Goal: Task Accomplishment & Management: Complete application form

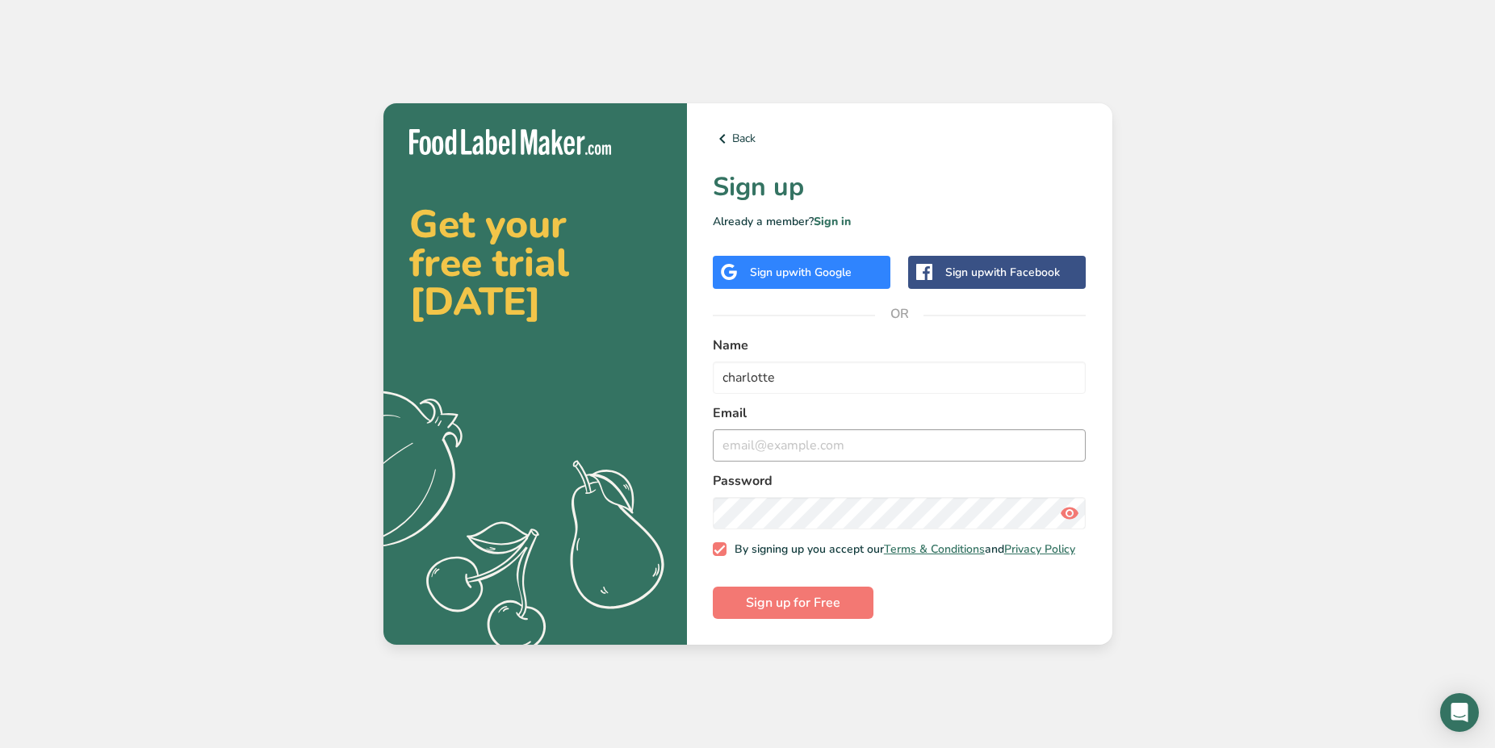
type input "charlotte"
click at [801, 435] on input "email" at bounding box center [900, 445] width 374 height 32
type input "[EMAIL_ADDRESS][DOMAIN_NAME]"
click at [713, 587] on button "Sign up for Free" at bounding box center [793, 603] width 161 height 32
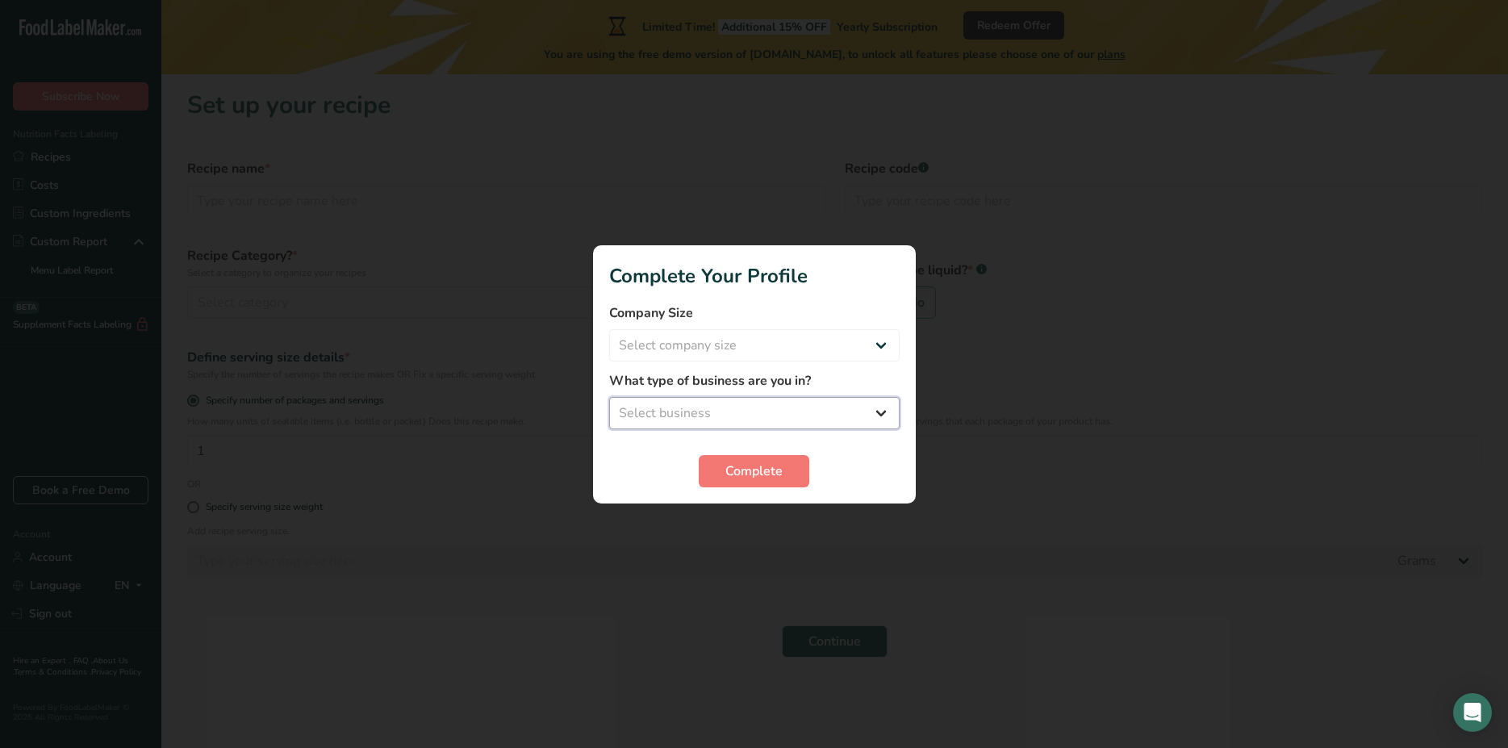
click at [609, 397] on select "Select business" at bounding box center [754, 413] width 291 height 32
select select "3"
click option "Bakery" at bounding box center [0, 0] width 0 height 0
select select "1"
click option "Fewer than 10 Employees" at bounding box center [0, 0] width 0 height 0
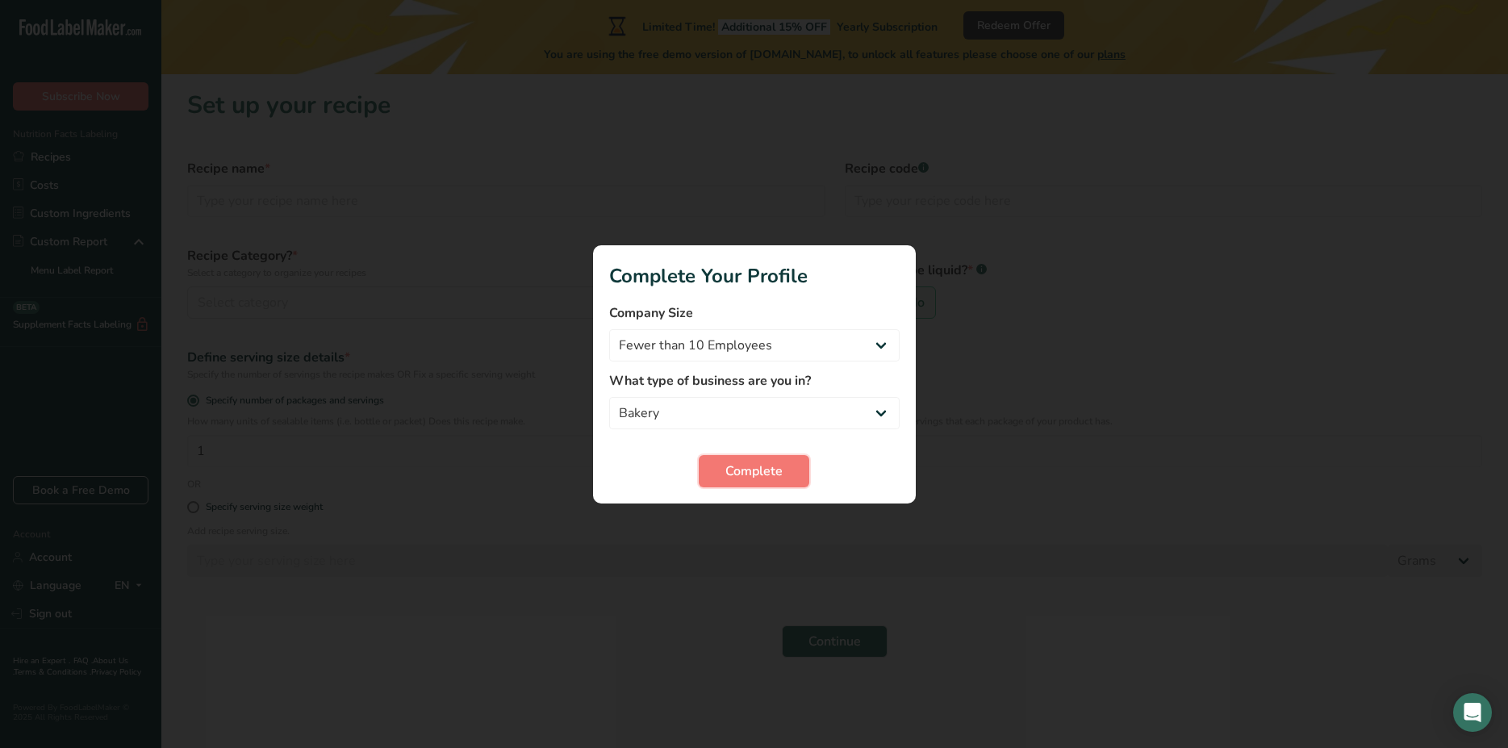
click at [761, 480] on button "Complete" at bounding box center [754, 471] width 111 height 32
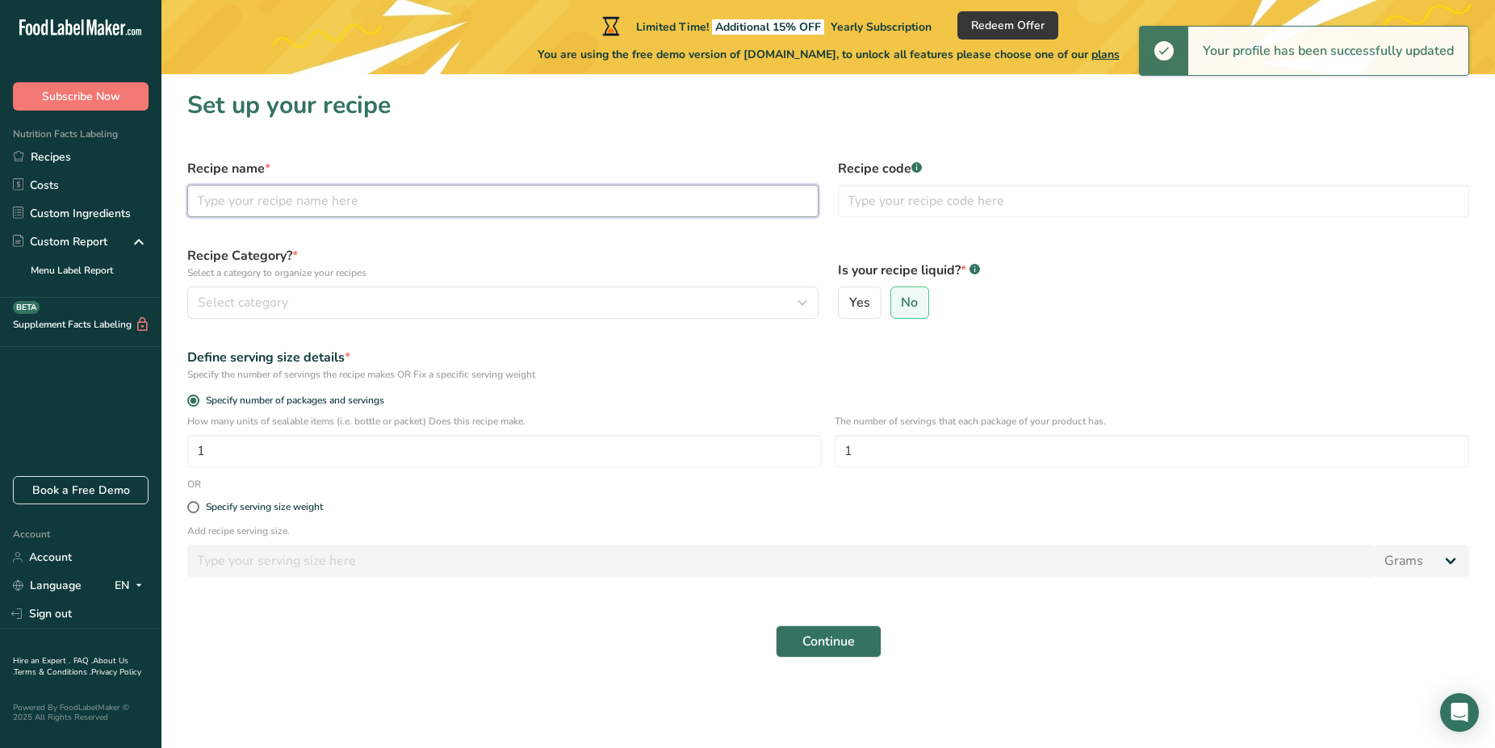
click at [523, 203] on input "text" at bounding box center [502, 201] width 631 height 32
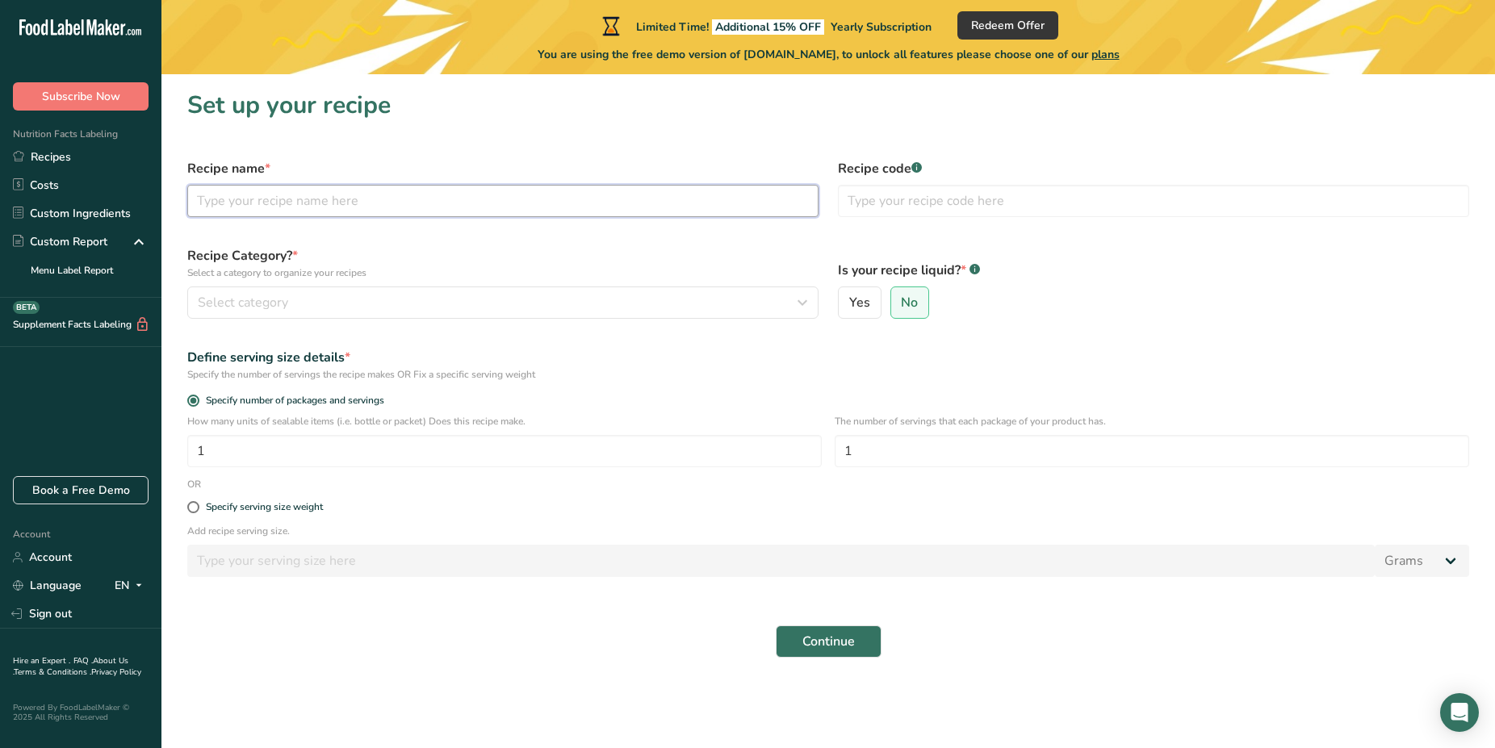
type input "R"
type input "Traditional Rum Cake"
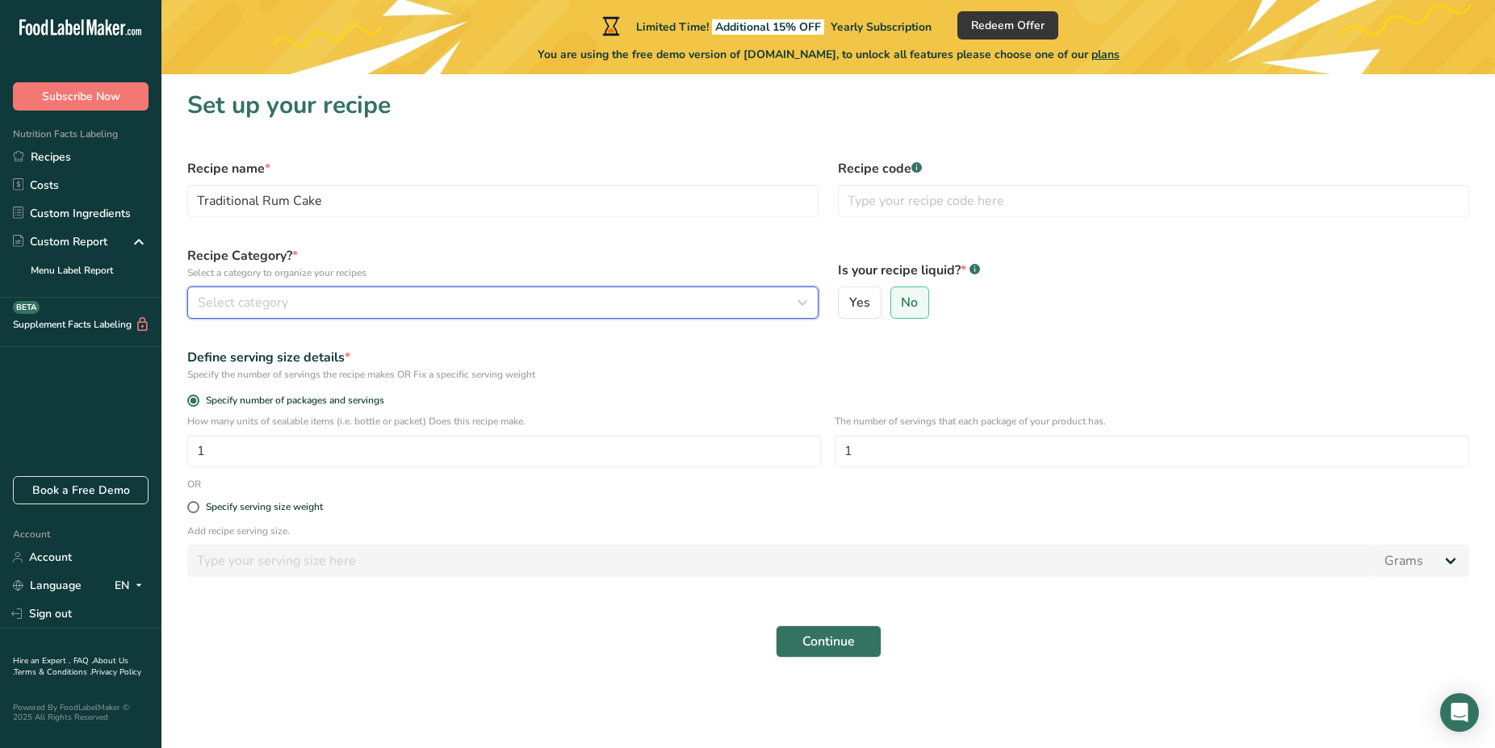
click at [542, 309] on div "Select category" at bounding box center [498, 302] width 600 height 19
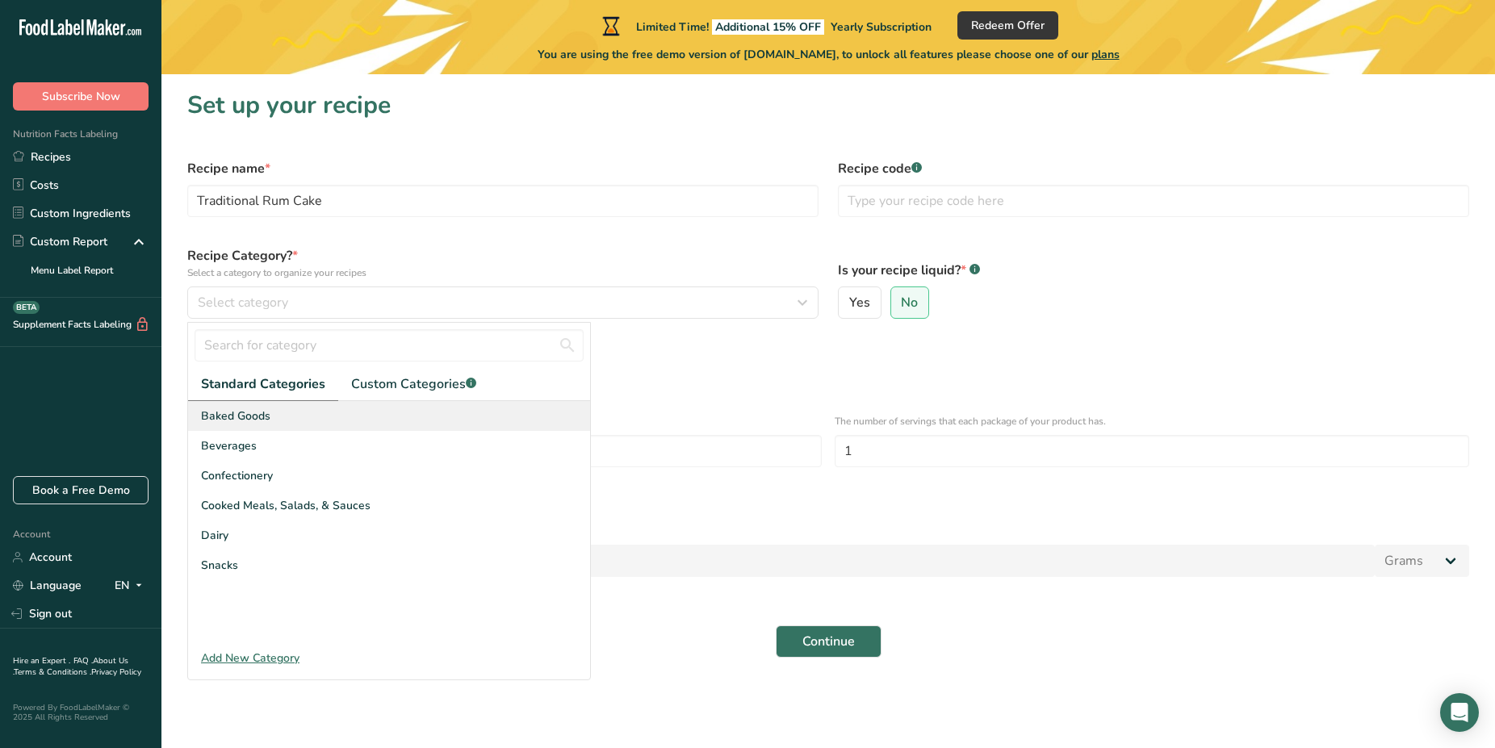
click at [370, 420] on div "Baked Goods" at bounding box center [389, 416] width 402 height 30
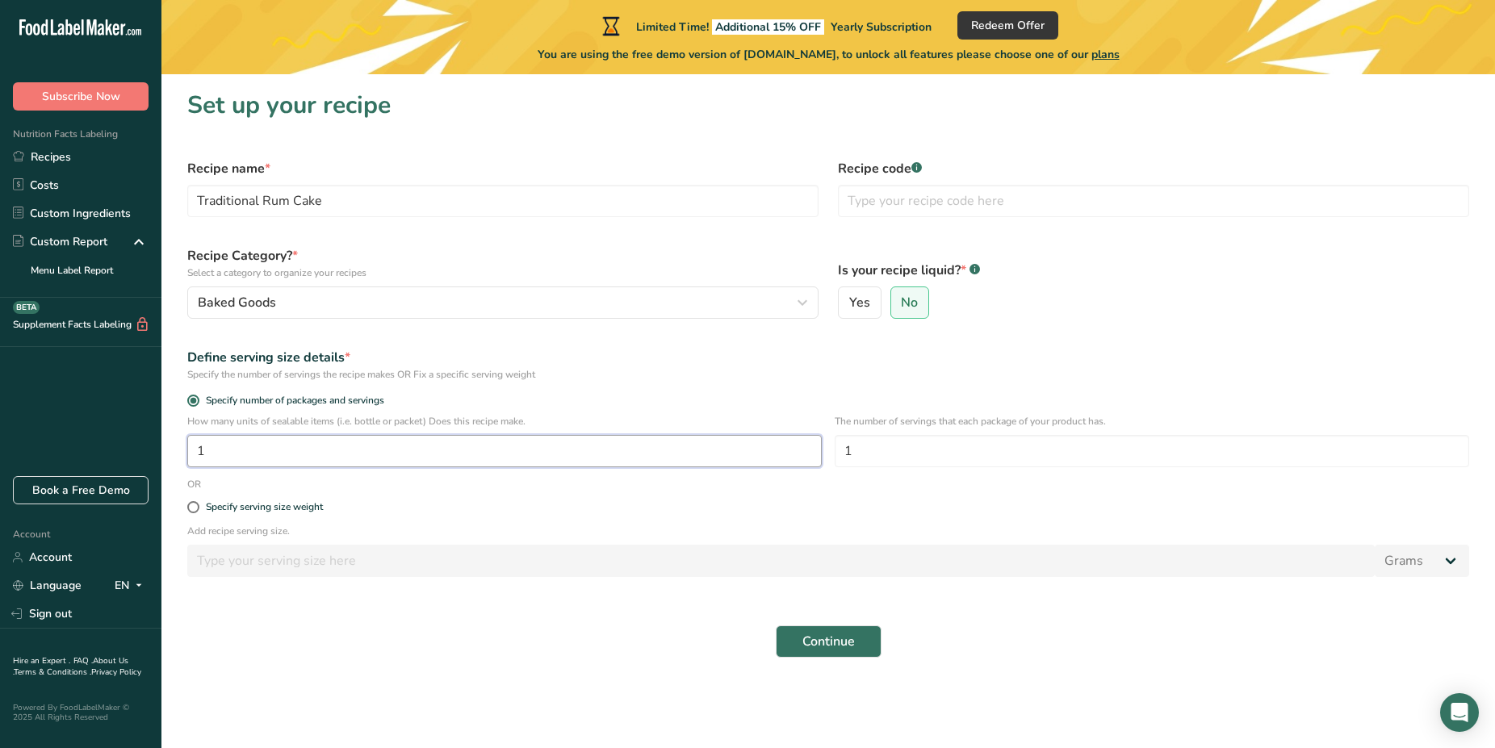
click at [470, 446] on input "1" at bounding box center [504, 451] width 634 height 32
type input "8"
click at [934, 461] on input "1" at bounding box center [1152, 451] width 634 height 32
type input "8"
click at [829, 637] on span "Continue" at bounding box center [828, 641] width 52 height 19
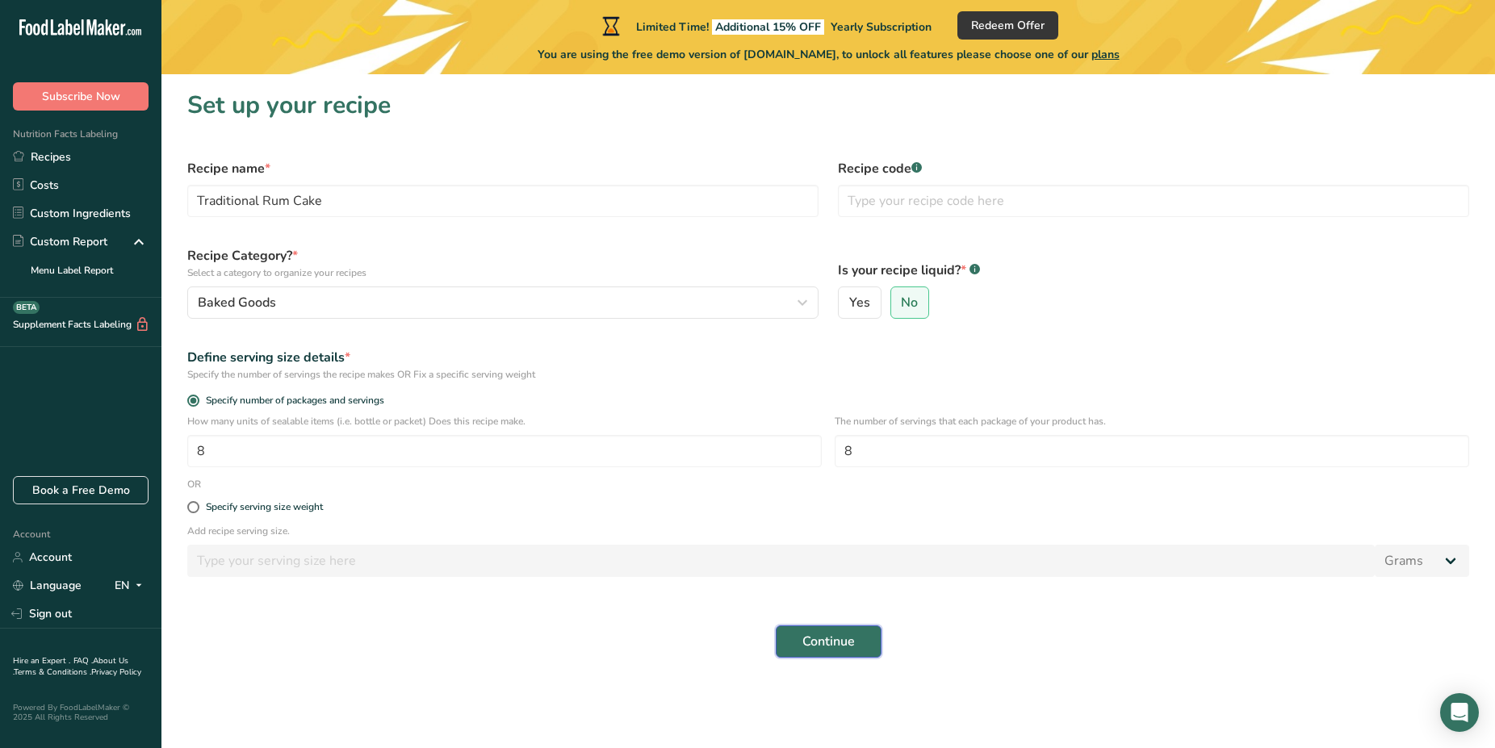
click at [847, 638] on span "Continue" at bounding box center [828, 641] width 52 height 19
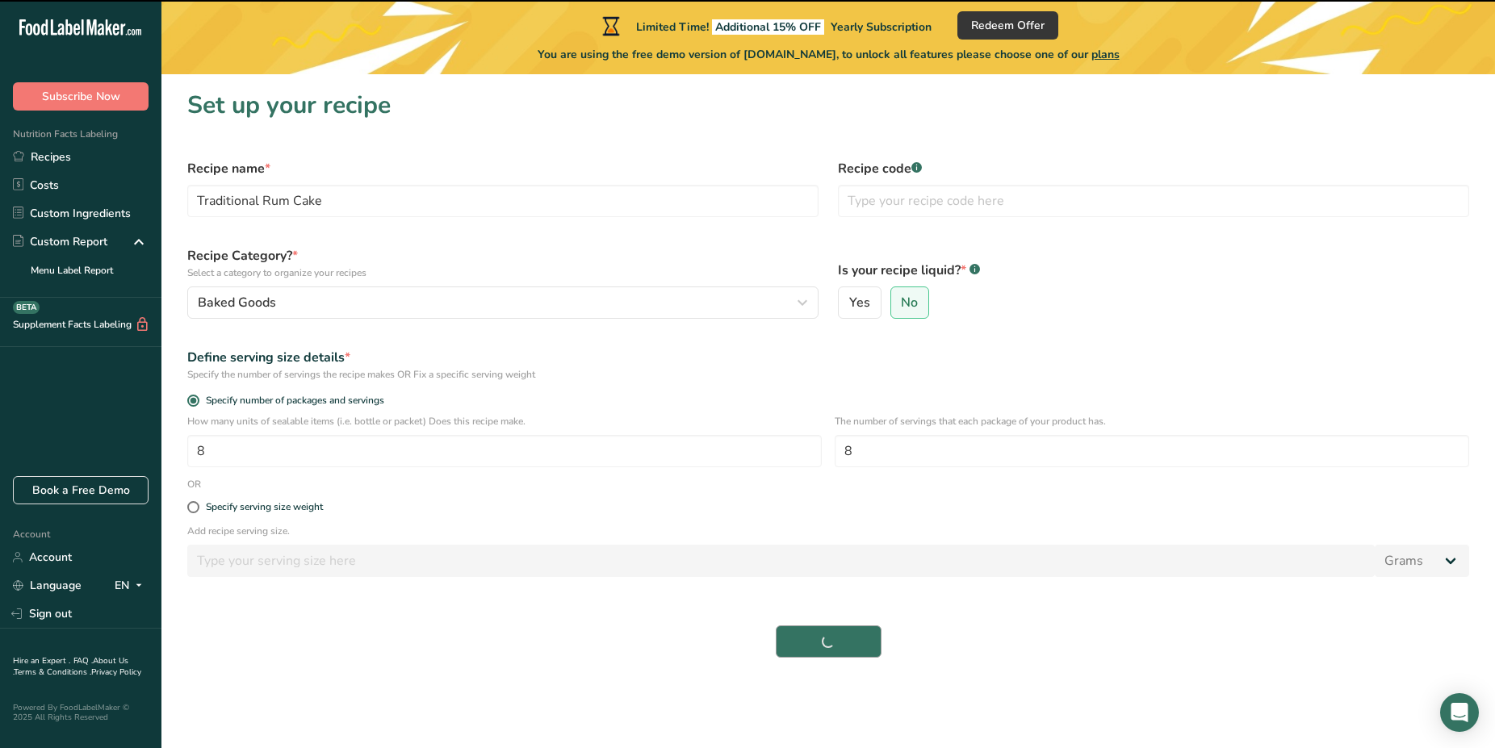
click at [847, 638] on div "Continue" at bounding box center [828, 642] width 1301 height 52
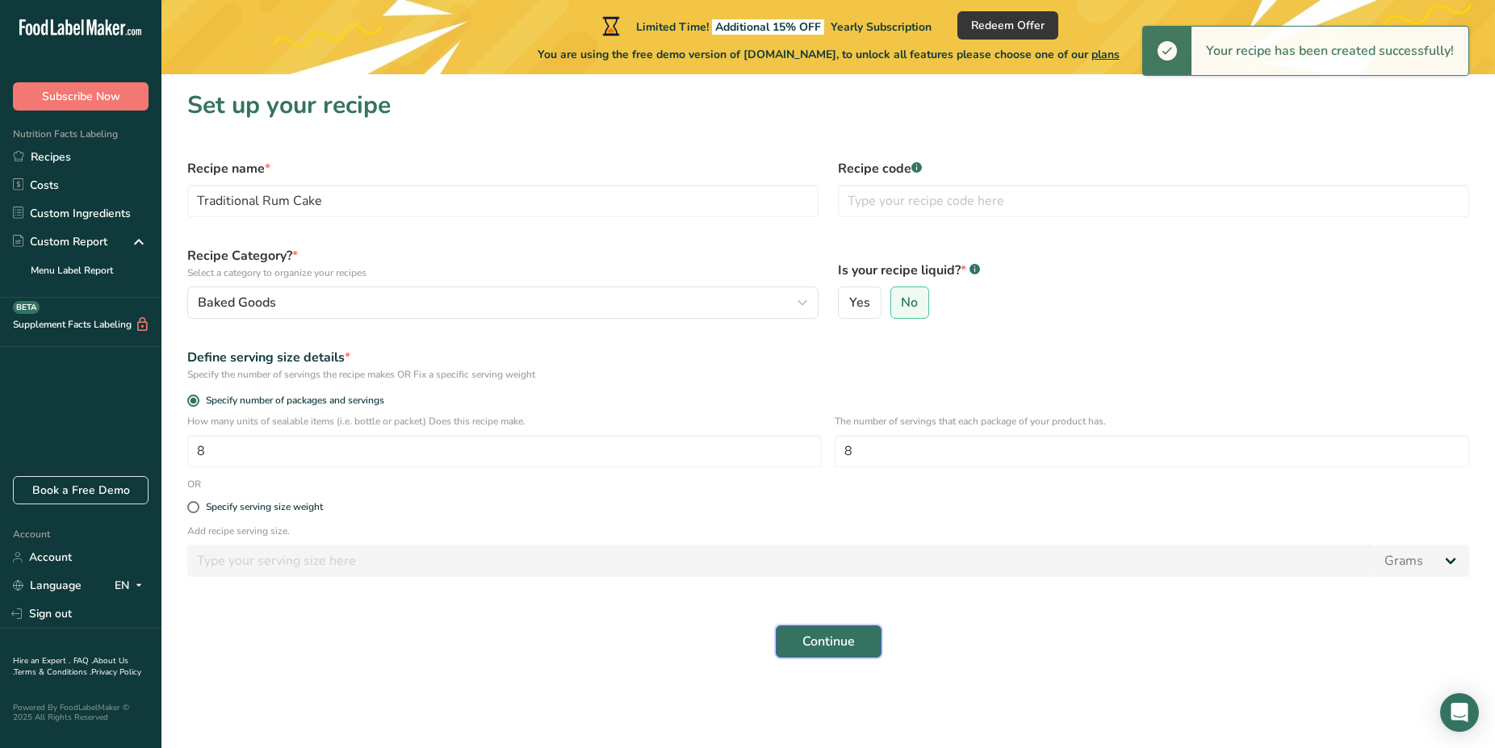
click at [847, 638] on span "Continue" at bounding box center [828, 641] width 52 height 19
click at [847, 638] on div "Continue" at bounding box center [828, 642] width 1301 height 52
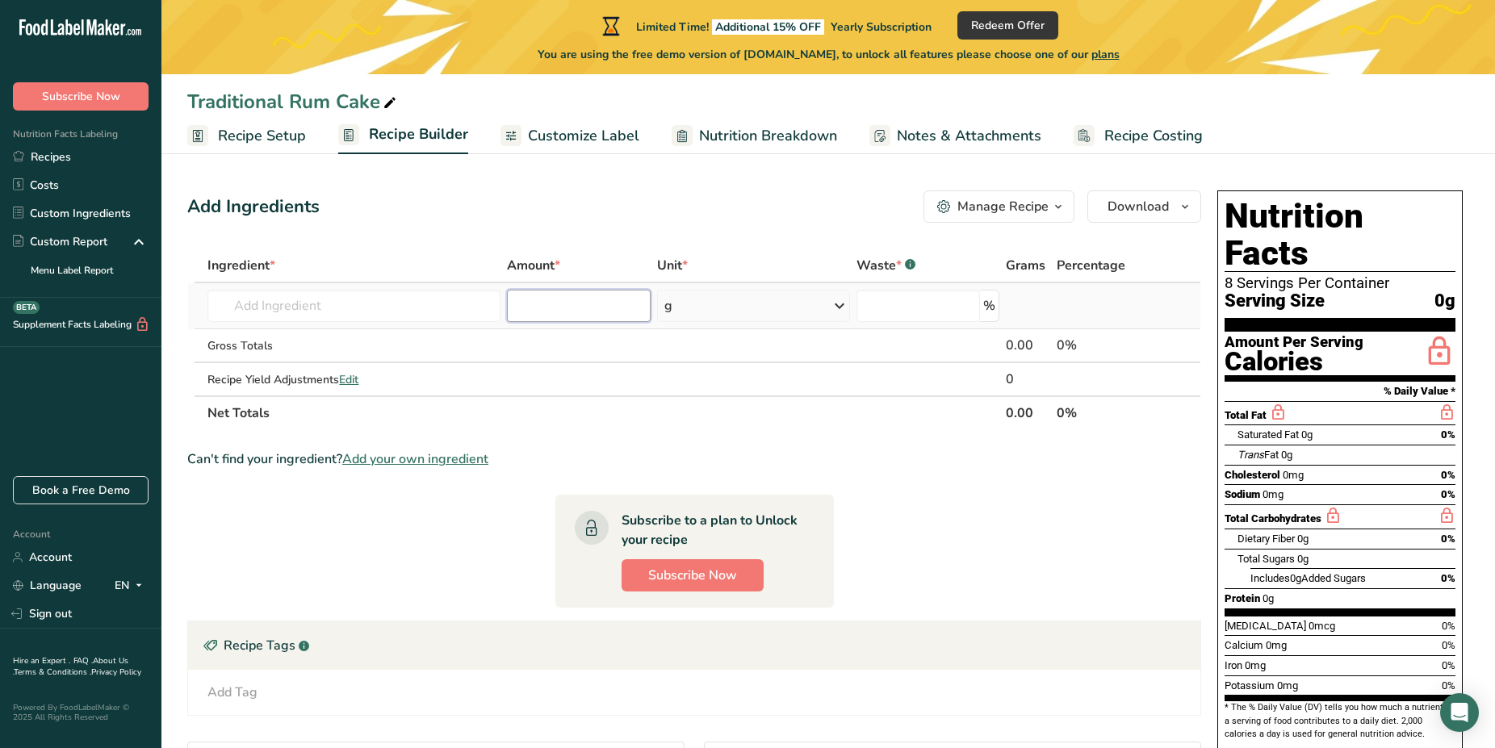
click at [621, 308] on input "number" at bounding box center [579, 306] width 144 height 32
click at [444, 300] on input "text" at bounding box center [353, 306] width 293 height 32
